Goal: Find specific page/section: Find specific page/section

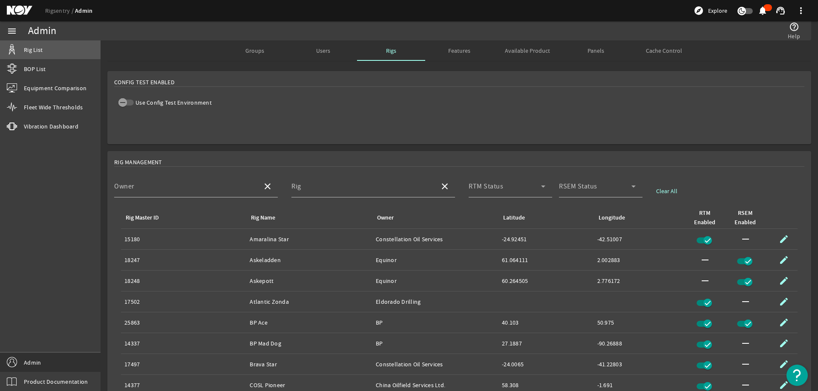
click at [52, 50] on link "Rig List" at bounding box center [50, 49] width 101 height 19
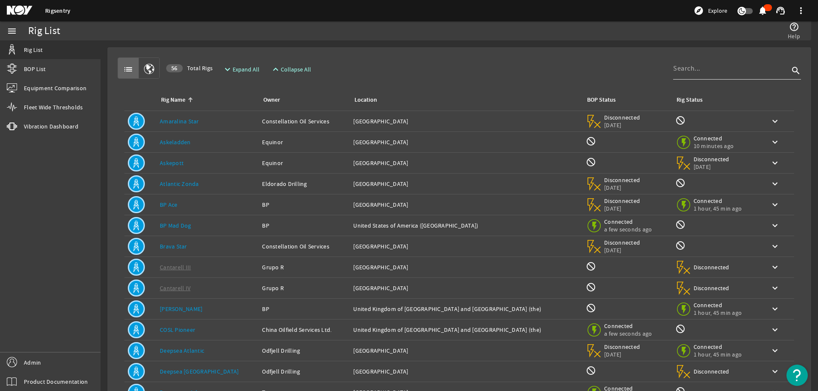
click at [701, 69] on input at bounding box center [731, 68] width 116 height 10
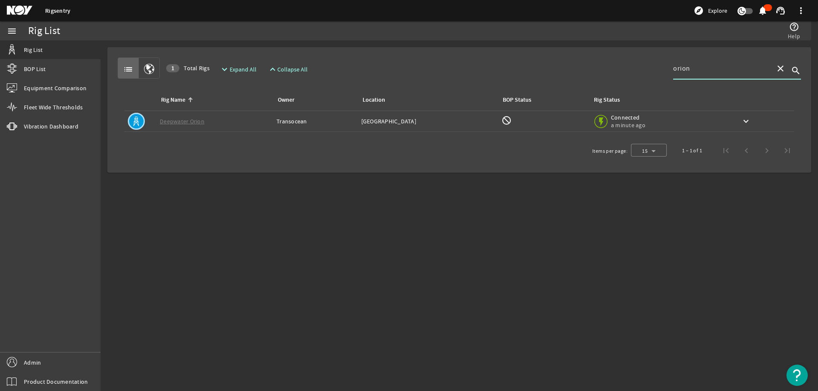
type input "orion"
click at [392, 127] on td "Location: [GEOGRAPHIC_DATA]" at bounding box center [428, 121] width 141 height 21
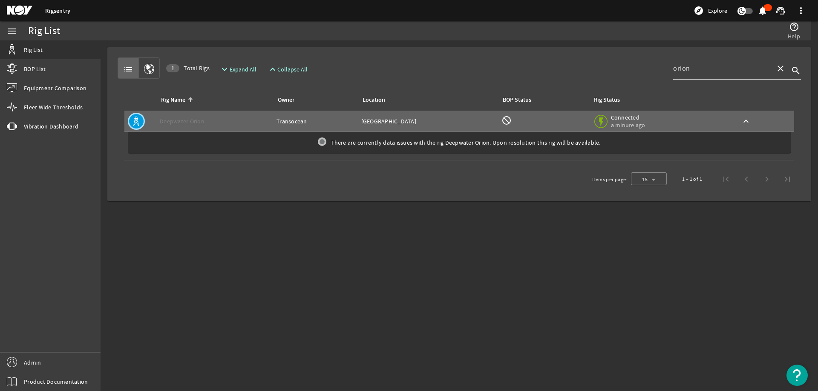
click at [776, 71] on mat-icon "close" at bounding box center [780, 68] width 10 height 10
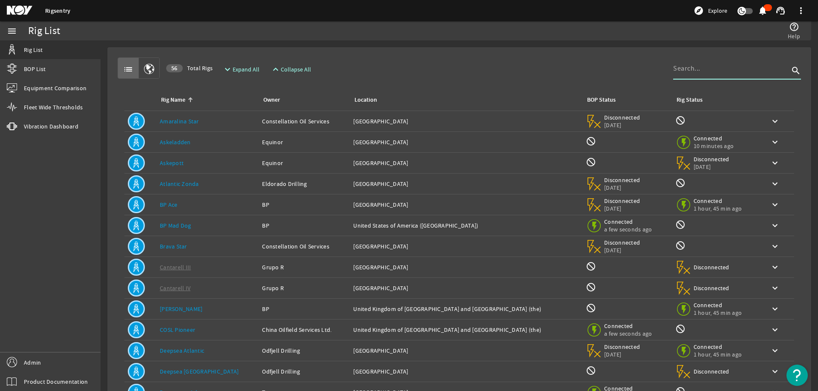
click at [546, 77] on div "list 56 Total Rigs expand_more Expand All expand_less Collapse All search" at bounding box center [459, 67] width 683 height 21
drag, startPoint x: 431, startPoint y: 66, endPoint x: 451, endPoint y: 50, distance: 25.6
click at [431, 65] on div "list 56 Total Rigs expand_more Expand All expand_less Collapse All search" at bounding box center [459, 67] width 683 height 21
